Goal: Book appointment/travel/reservation

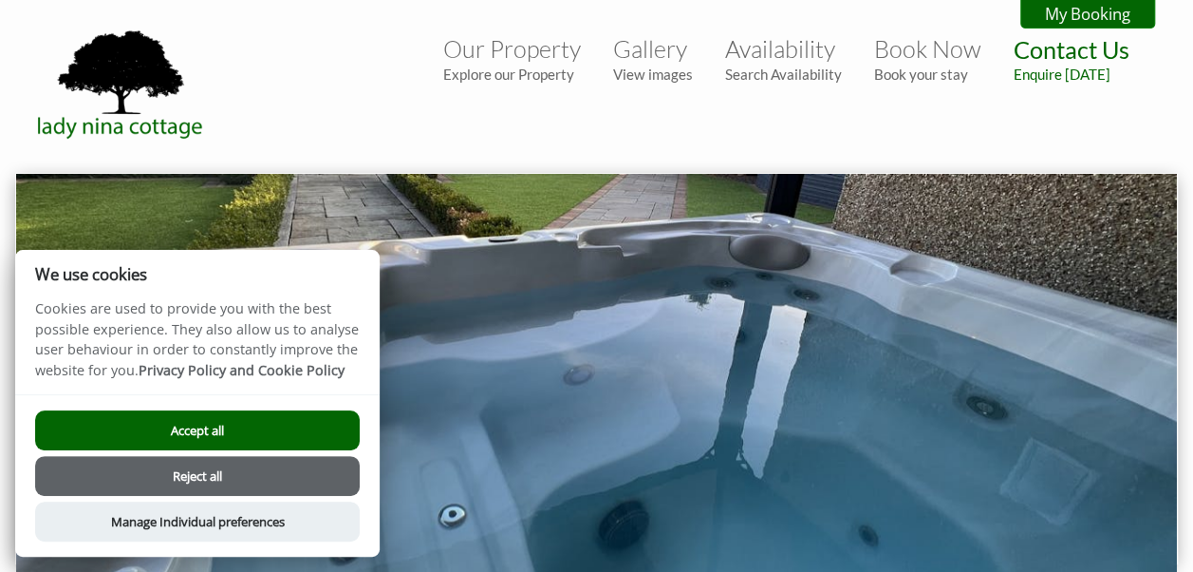
click at [154, 431] on button "Accept all" at bounding box center [197, 430] width 325 height 40
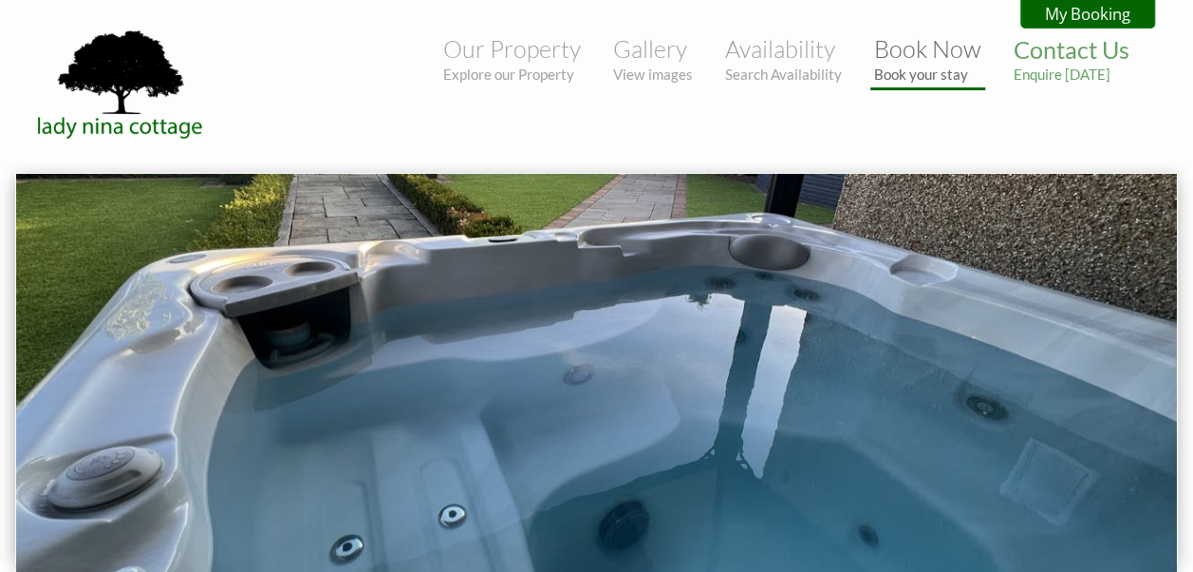
click at [920, 70] on small "Book your stay" at bounding box center [927, 74] width 107 height 17
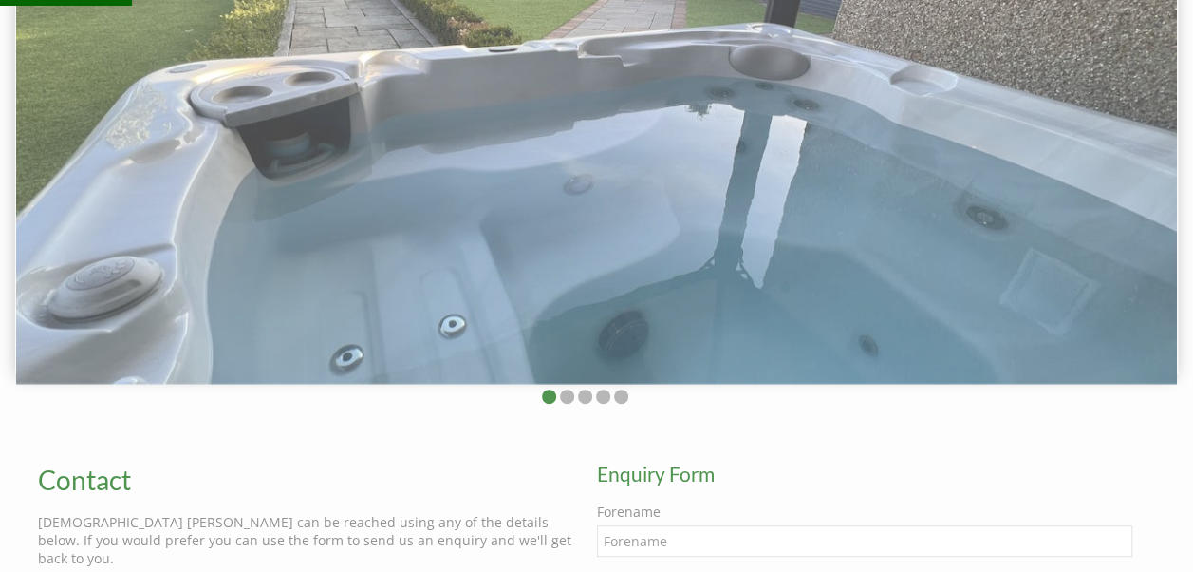
scroll to position [475, 0]
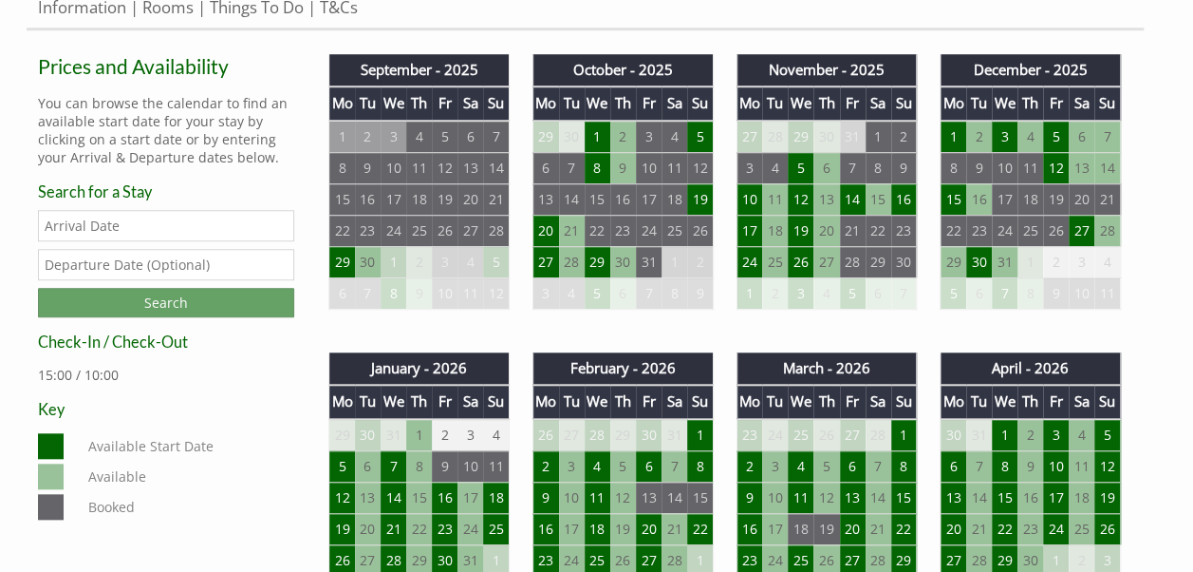
scroll to position [665, 0]
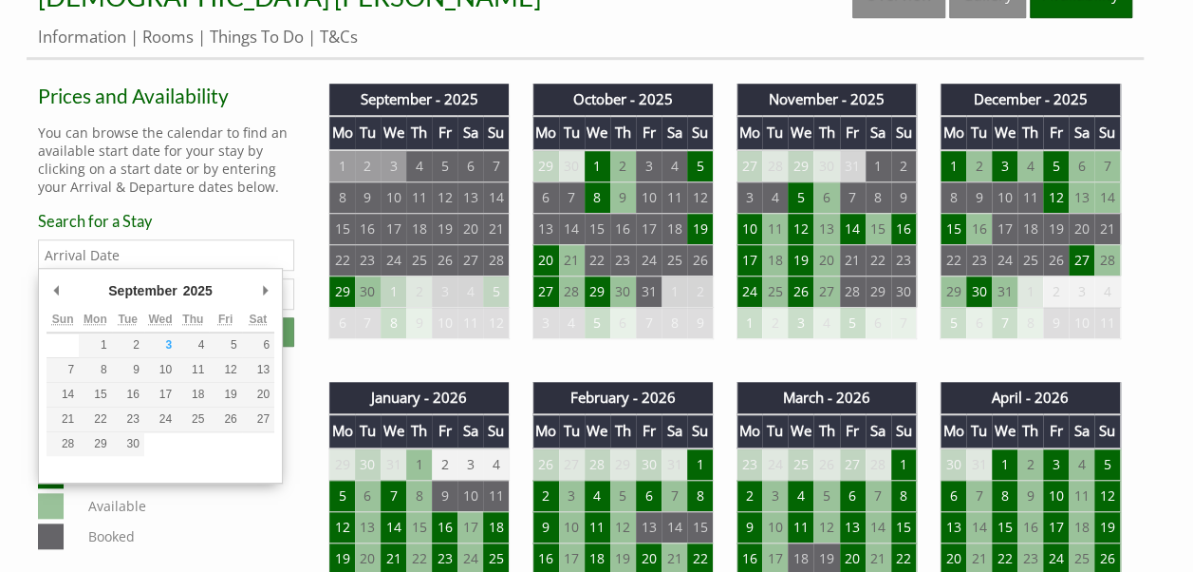
click at [152, 260] on input "Date" at bounding box center [166, 254] width 256 height 31
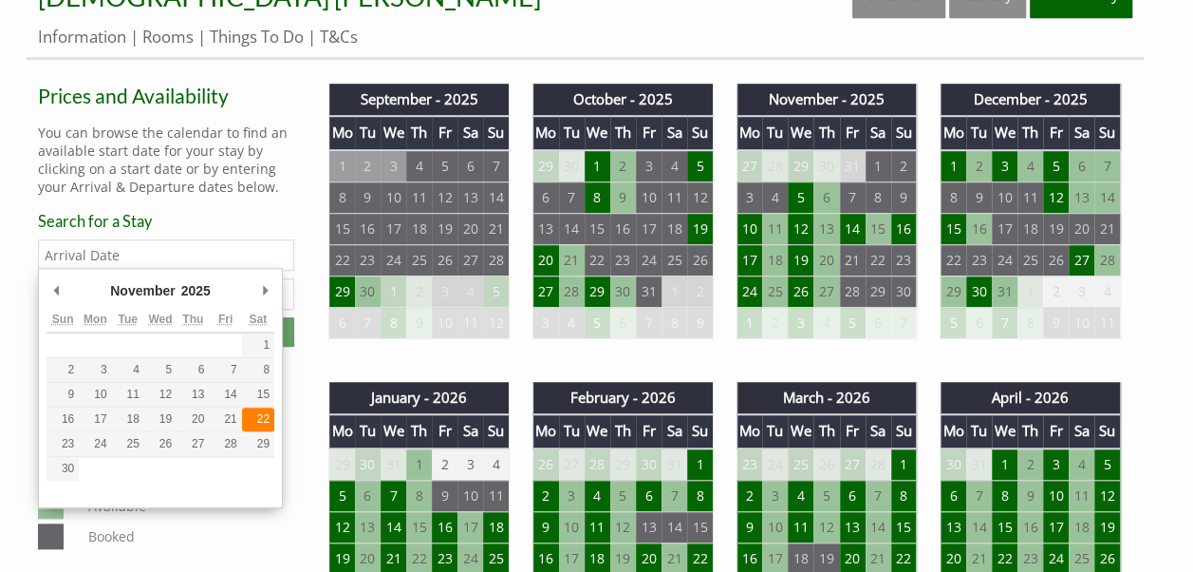
type input "[DATE]"
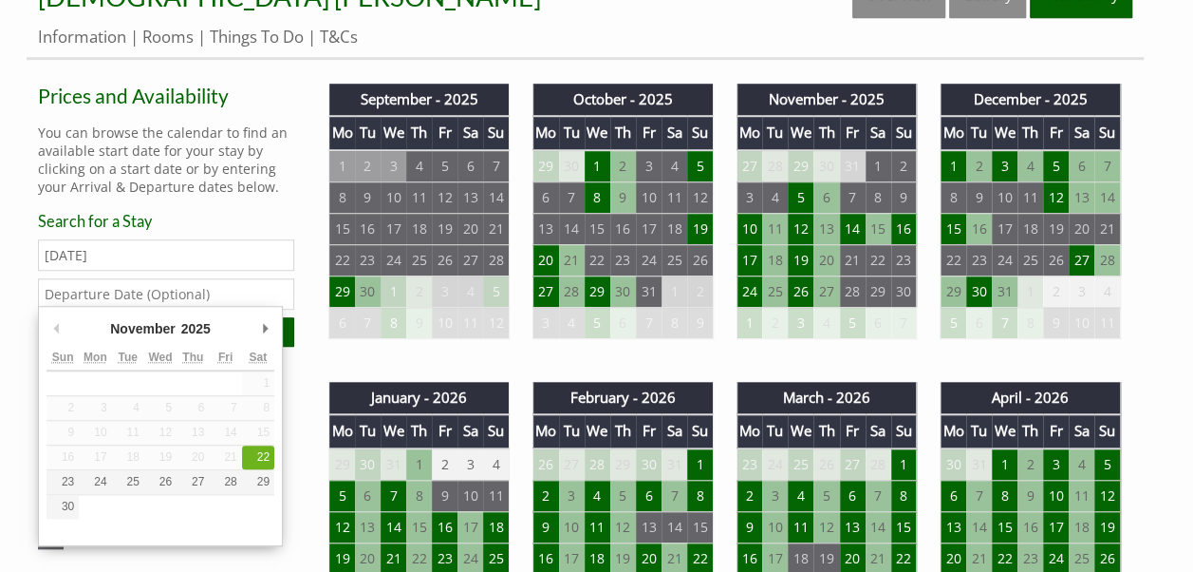
click at [193, 298] on input "text" at bounding box center [166, 293] width 256 height 31
type input "[DATE]"
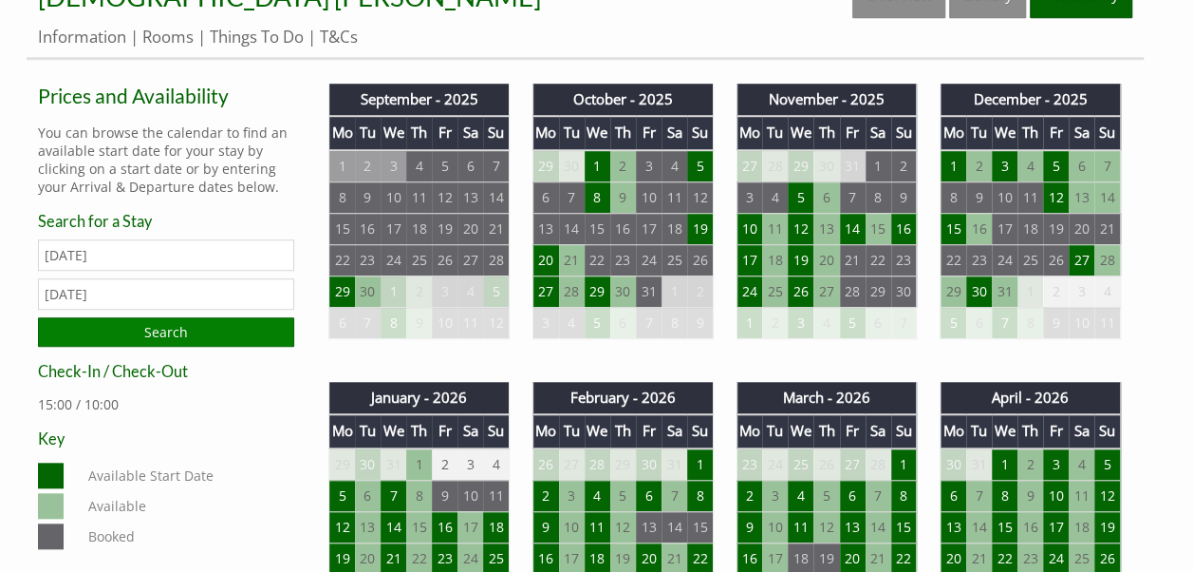
click at [182, 323] on input "Search" at bounding box center [166, 331] width 256 height 29
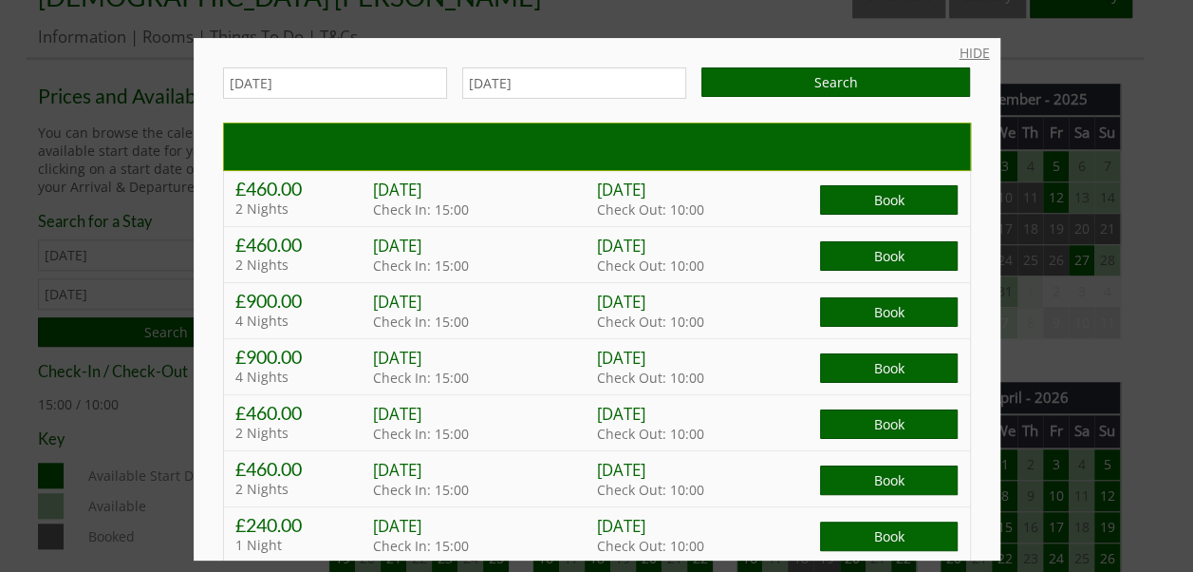
click at [960, 49] on link "HIDE" at bounding box center [975, 53] width 30 height 18
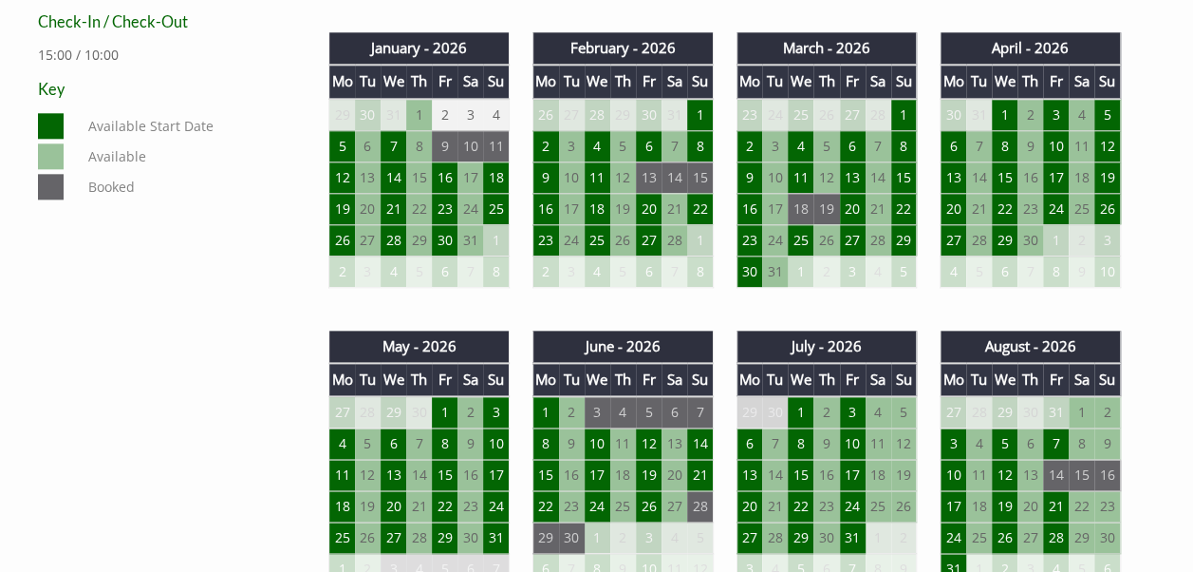
scroll to position [1044, 0]
